Goal: Navigation & Orientation: Find specific page/section

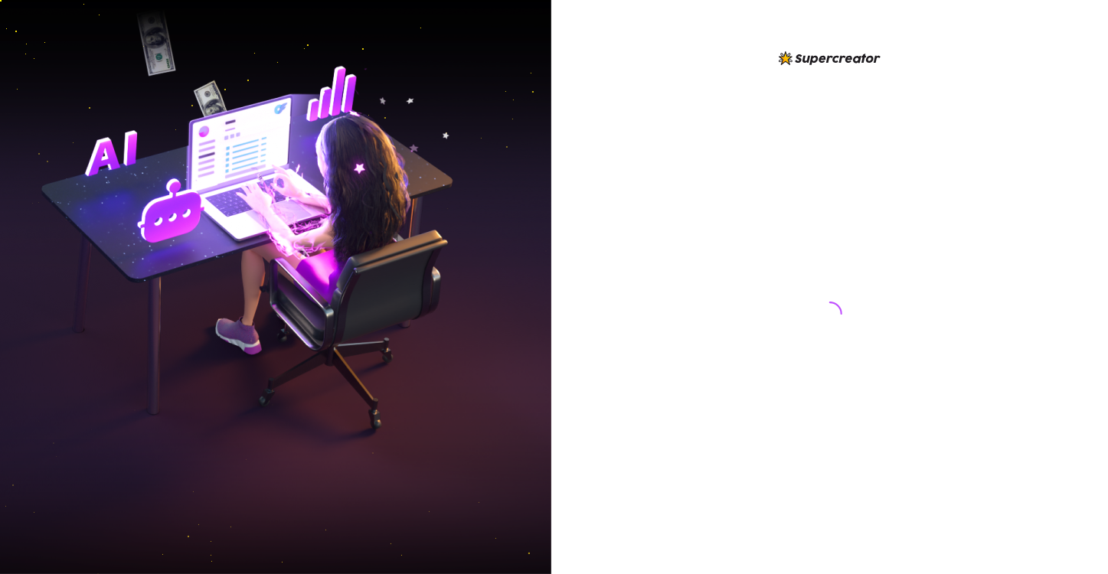
click at [1046, 371] on div at bounding box center [829, 287] width 557 height 574
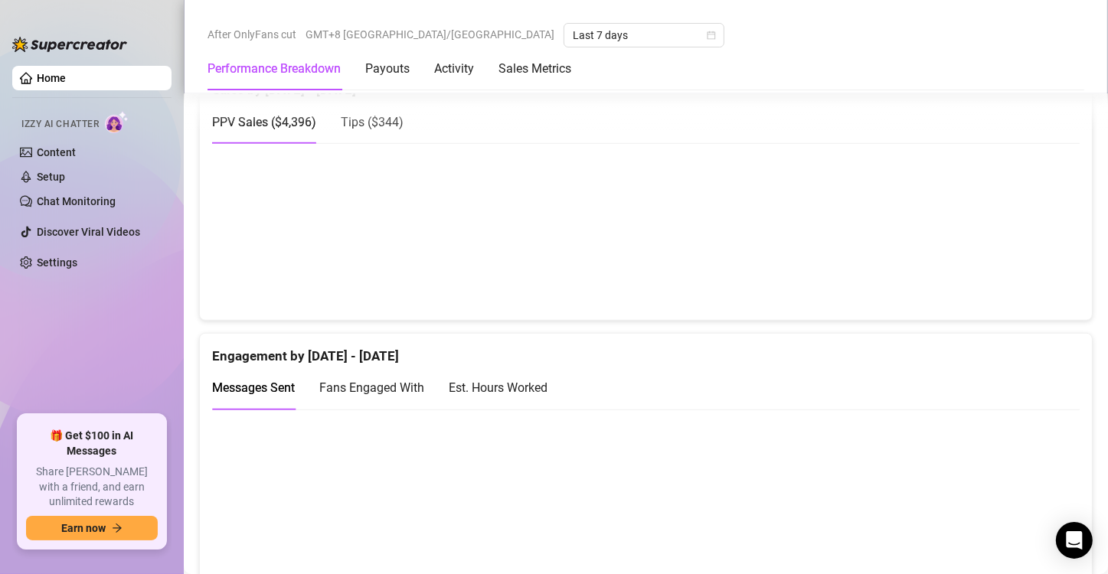
scroll to position [996, 0]
click at [348, 116] on span "Tips ( $344 )" at bounding box center [372, 120] width 63 height 15
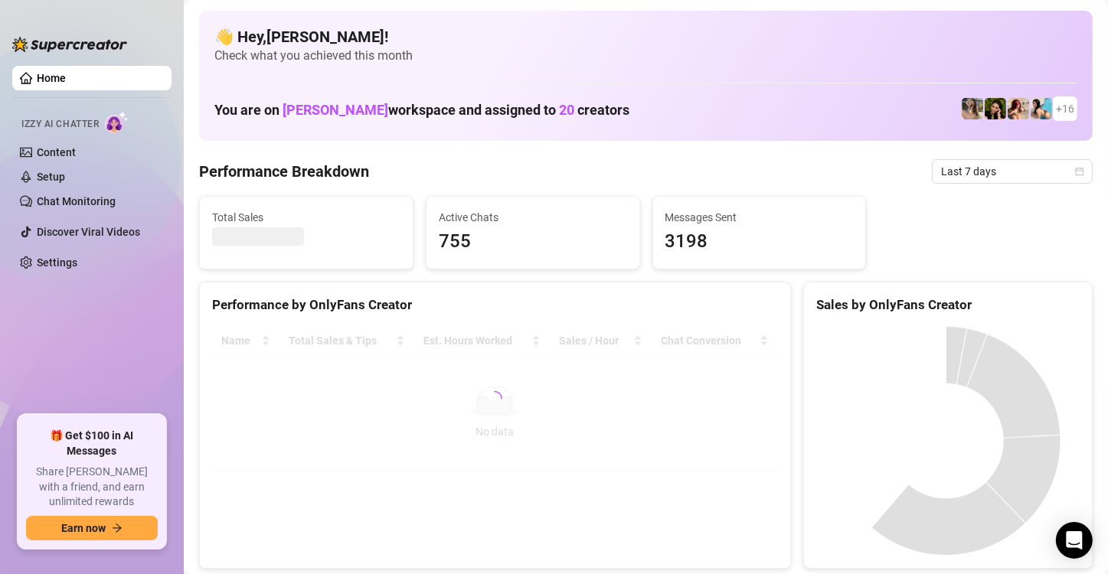
click at [740, 387] on div at bounding box center [495, 399] width 566 height 146
click at [1076, 291] on div "Sales by OnlyFans Creator" at bounding box center [948, 299] width 288 height 33
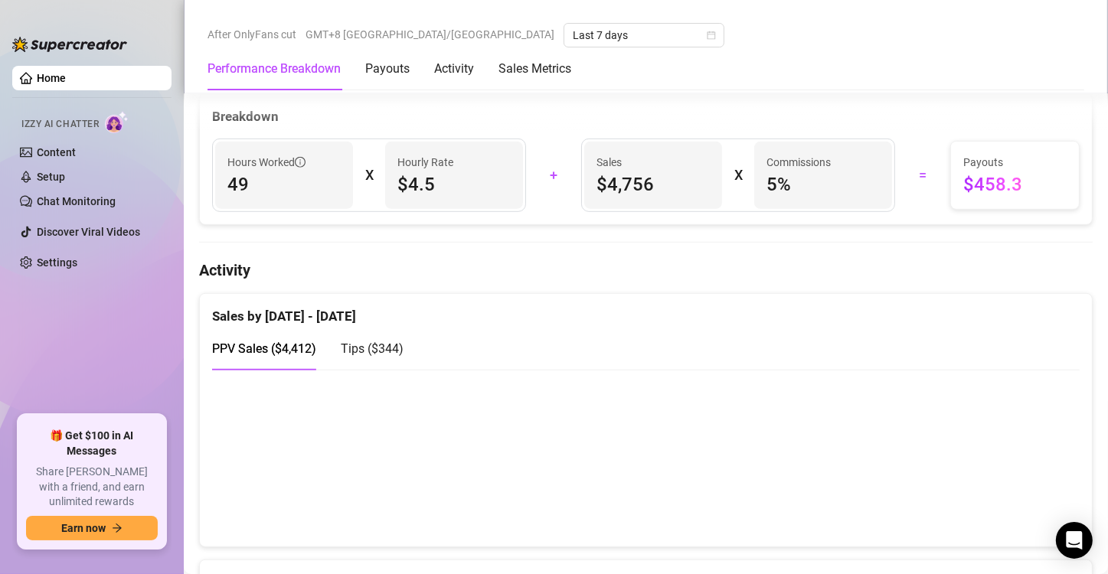
scroll to position [996, 0]
